Goal: Communication & Community: Share content

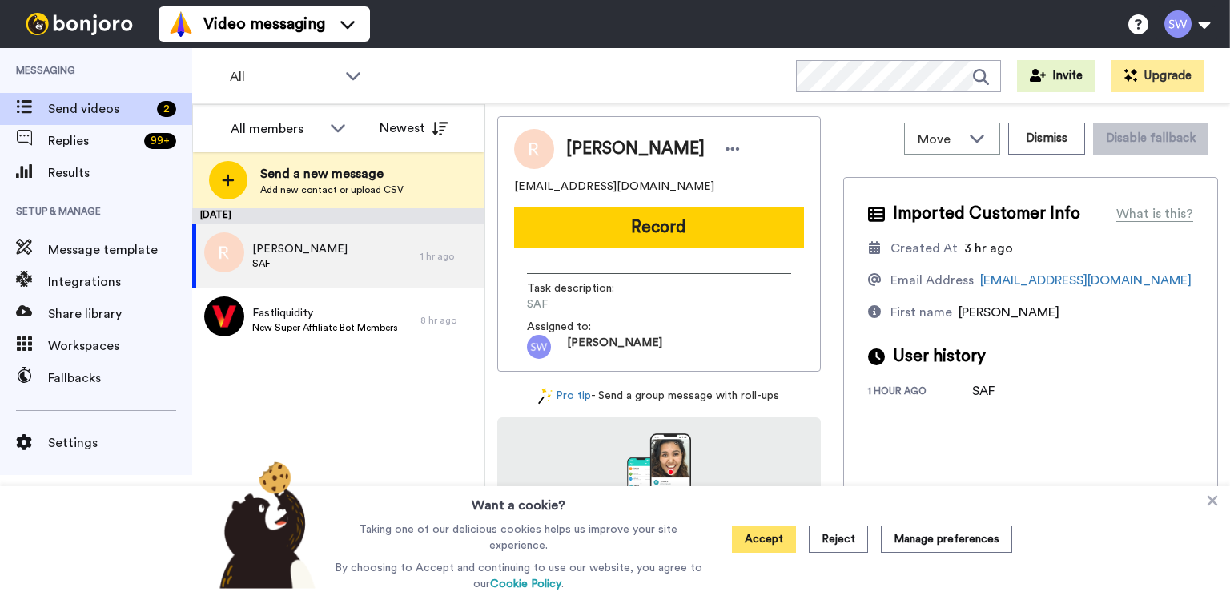
click at [763, 527] on button "Accept" at bounding box center [764, 538] width 64 height 27
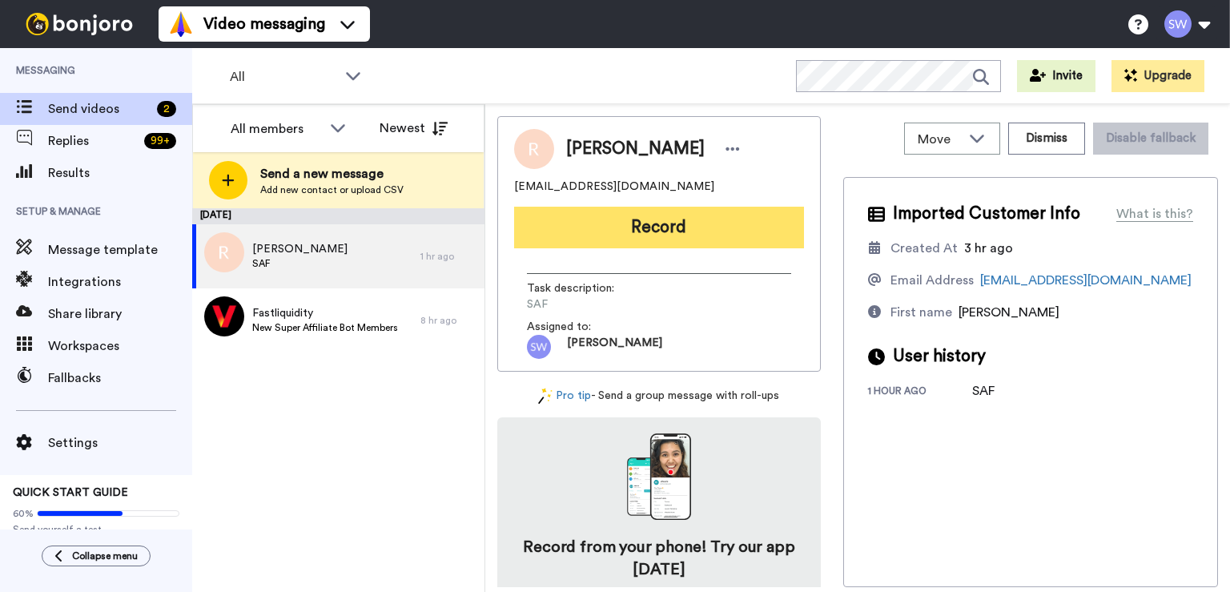
click at [597, 219] on button "Record" at bounding box center [659, 228] width 290 height 42
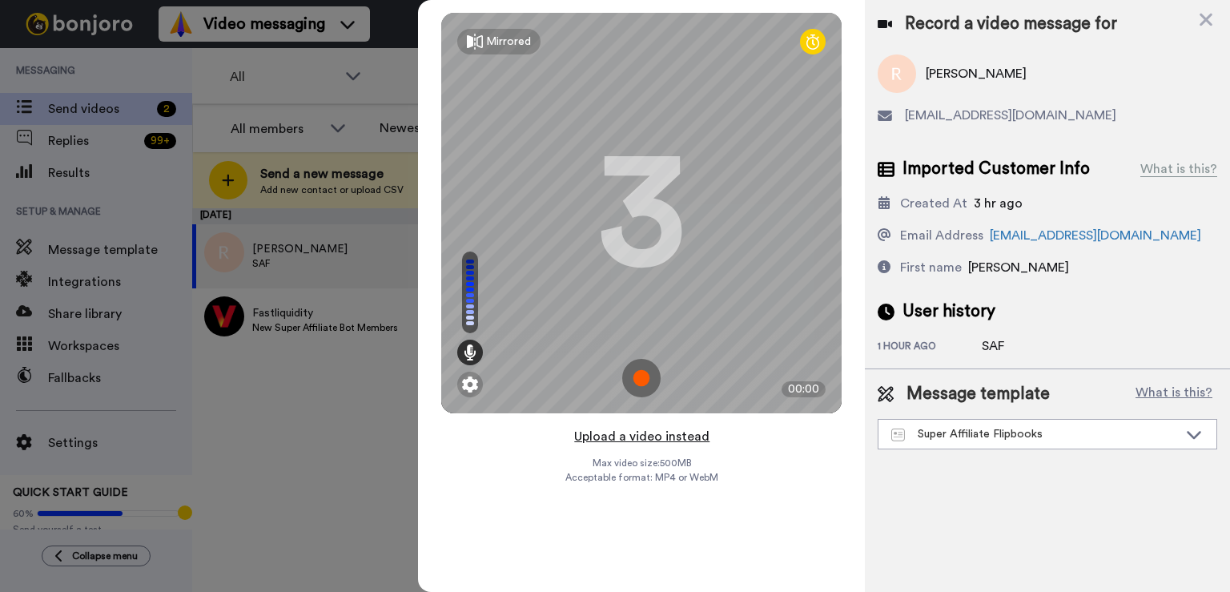
click at [613, 436] on button "Upload a video instead" at bounding box center [641, 436] width 145 height 21
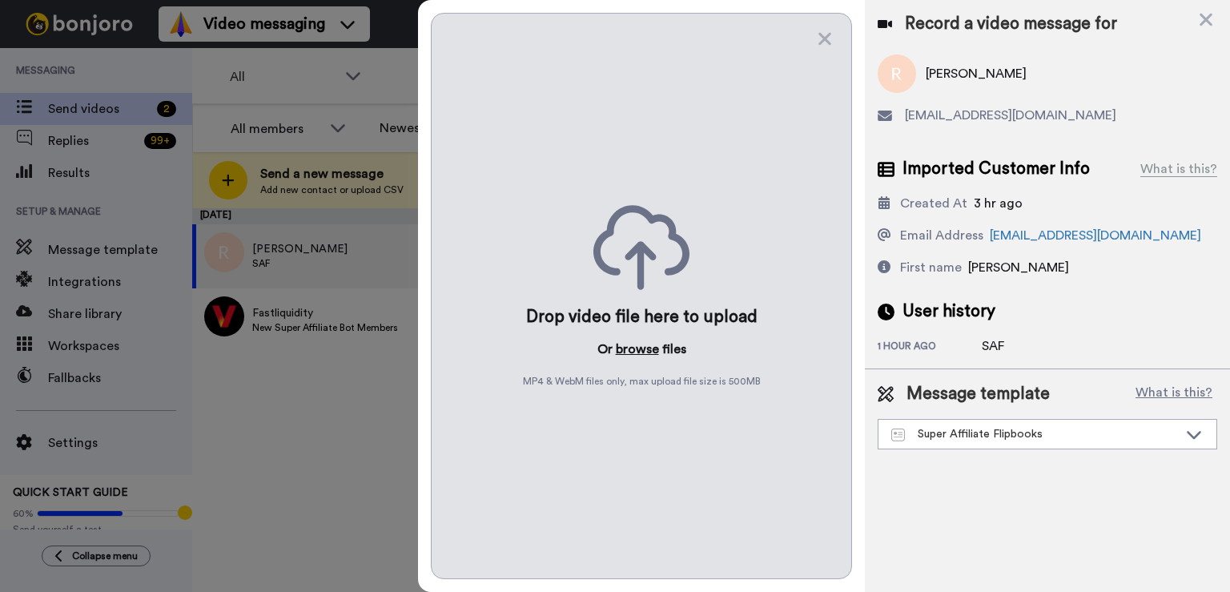
click at [626, 348] on button "browse" at bounding box center [637, 349] width 43 height 19
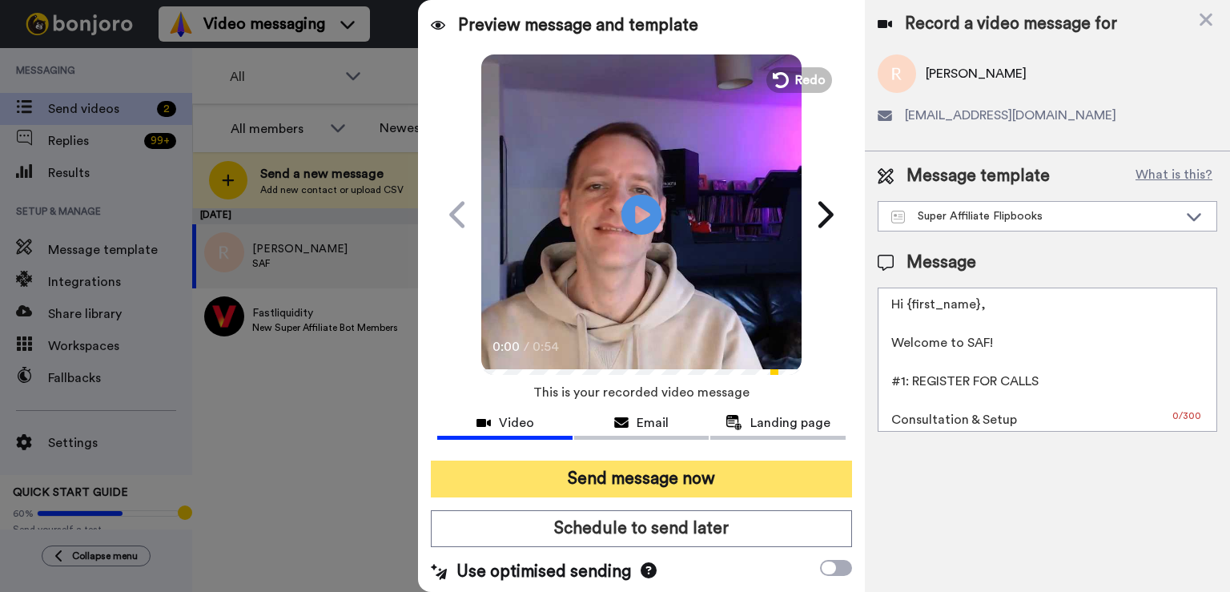
click at [620, 460] on button "Send message now" at bounding box center [641, 478] width 421 height 37
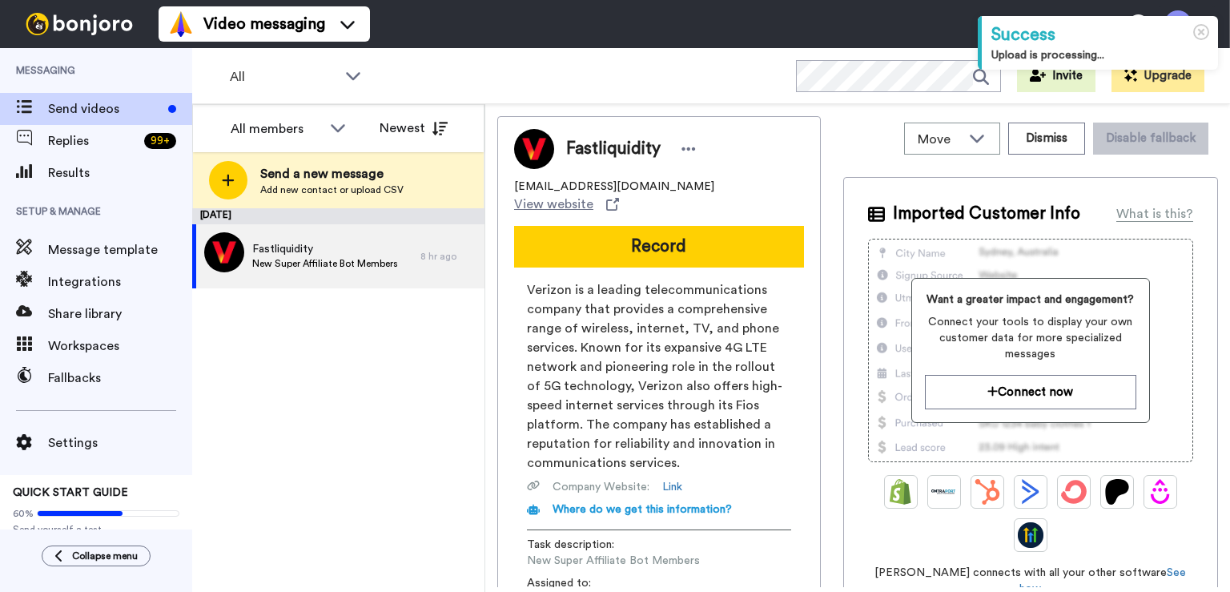
click at [716, 230] on button "Record" at bounding box center [659, 247] width 290 height 42
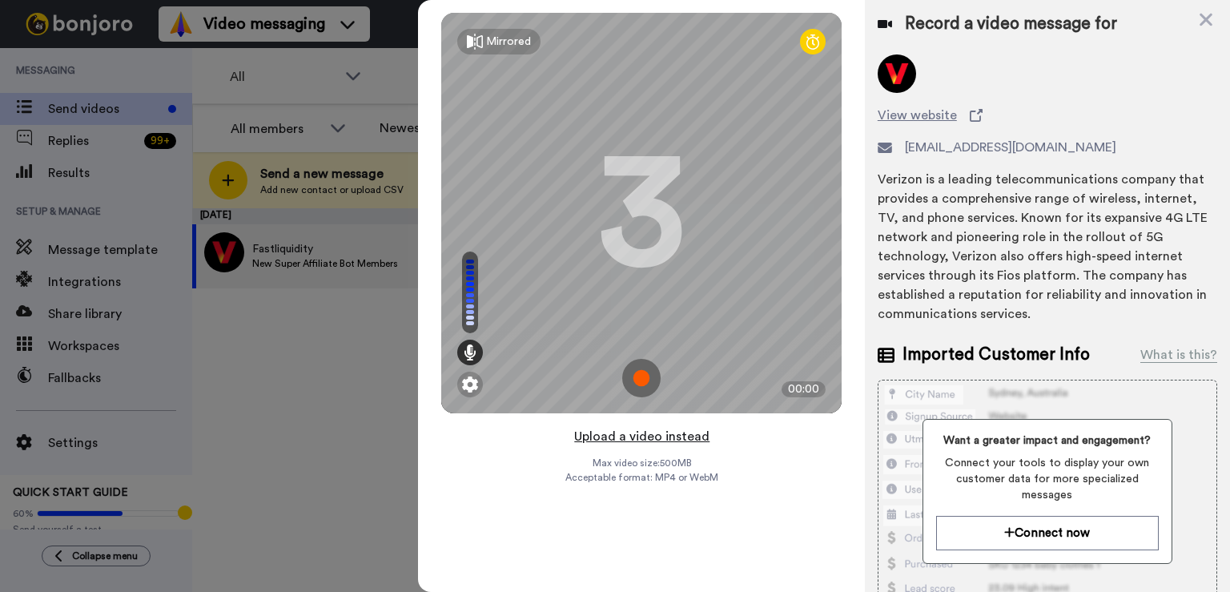
click at [613, 443] on button "Upload a video instead" at bounding box center [641, 436] width 145 height 21
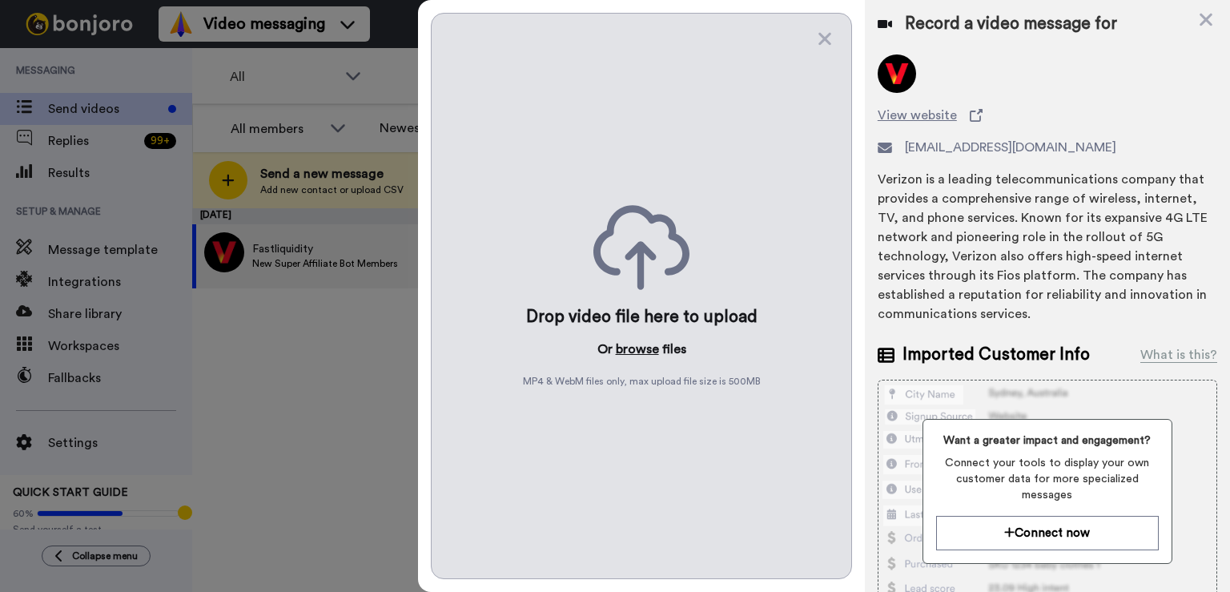
click at [641, 348] on button "browse" at bounding box center [637, 349] width 43 height 19
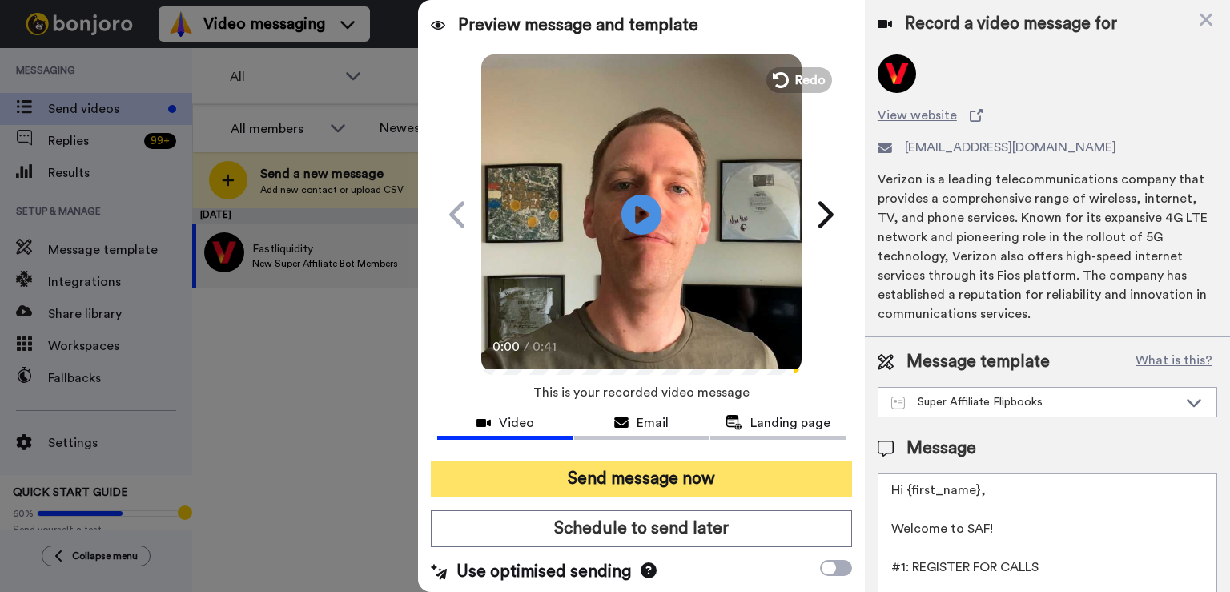
click at [653, 484] on button "Send message now" at bounding box center [641, 478] width 421 height 37
